Goal: Task Accomplishment & Management: Manage account settings

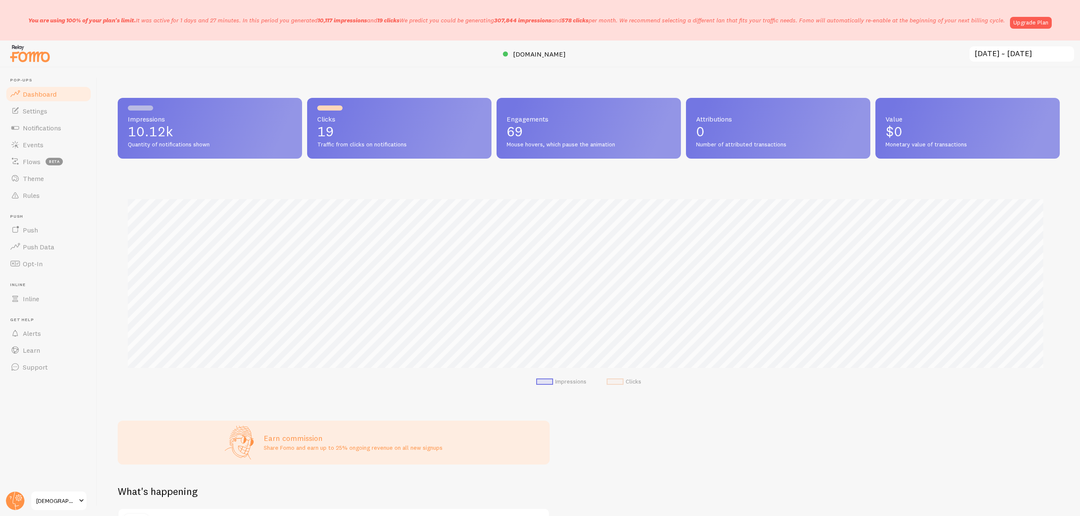
scroll to position [222, 936]
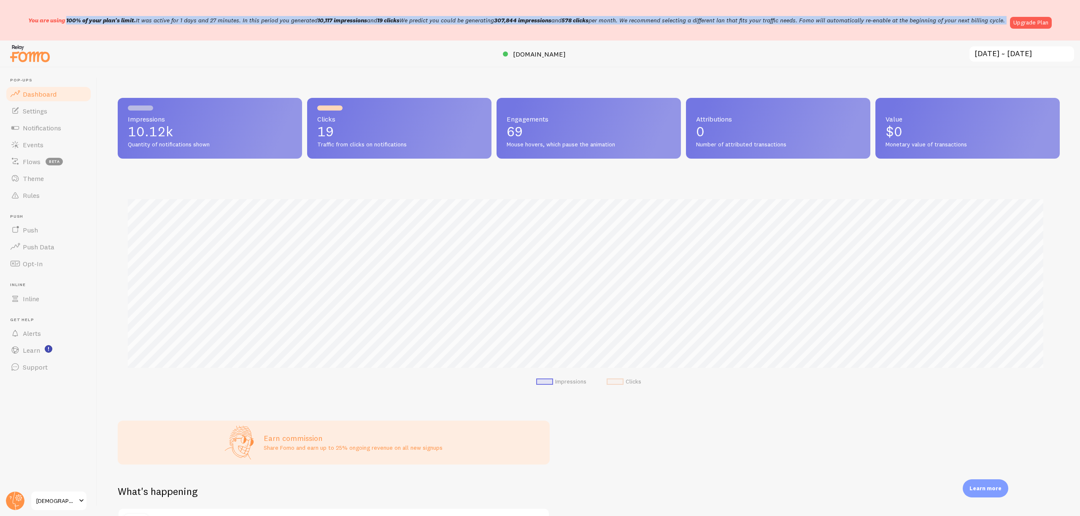
drag, startPoint x: 23, startPoint y: 24, endPoint x: 1011, endPoint y: 29, distance: 988.7
click at [1011, 29] on div "You are using 100% of your plan's limit. It was active for 1 days and 27 minute…" at bounding box center [540, 20] width 1080 height 41
copy div "You are using 100% of your plan's limit. It was active for 1 days and 27 minute…"
click at [66, 130] on link "Notifications" at bounding box center [48, 127] width 87 height 17
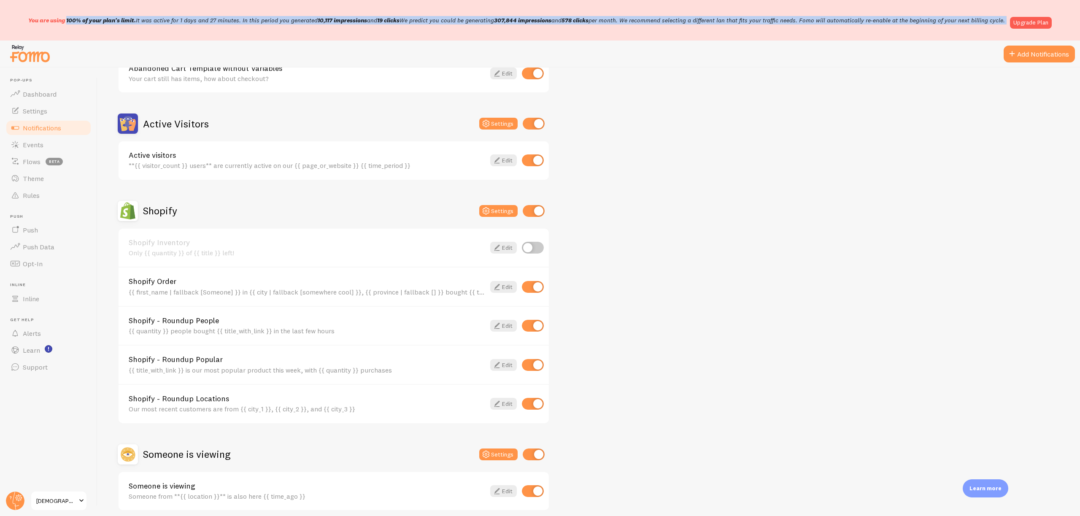
scroll to position [204, 0]
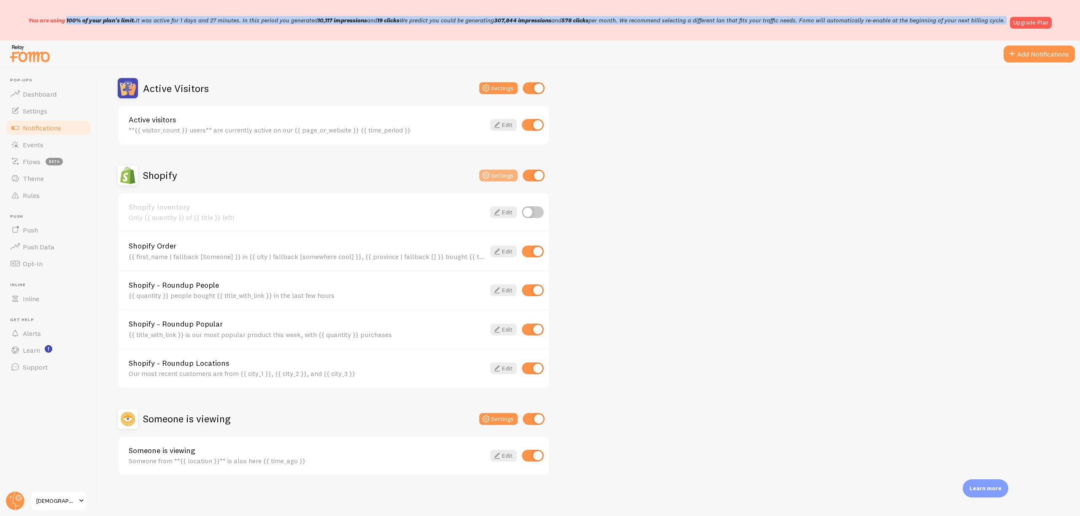
click at [495, 170] on button "Settings" at bounding box center [498, 176] width 38 height 12
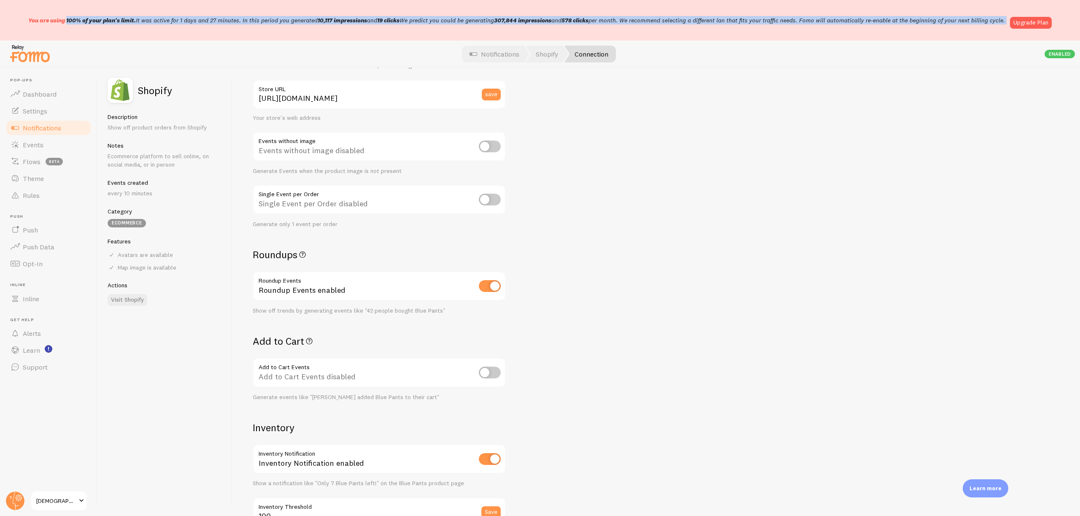
scroll to position [127, 0]
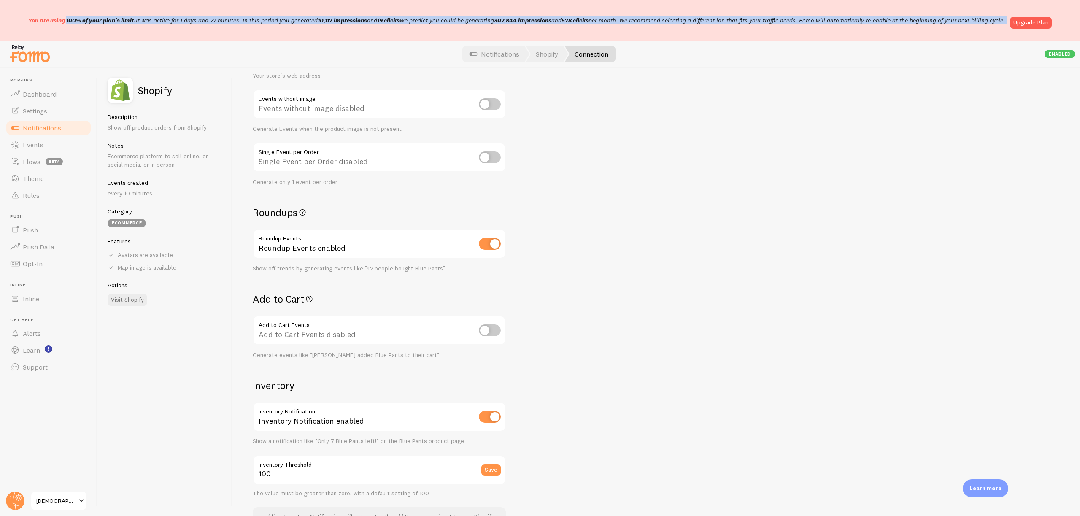
click at [500, 329] on input "checkbox" at bounding box center [490, 330] width 22 height 12
checkbox input "true"
click at [52, 121] on link "Notifications" at bounding box center [48, 127] width 87 height 17
